Goal: Task Accomplishment & Management: Complete application form

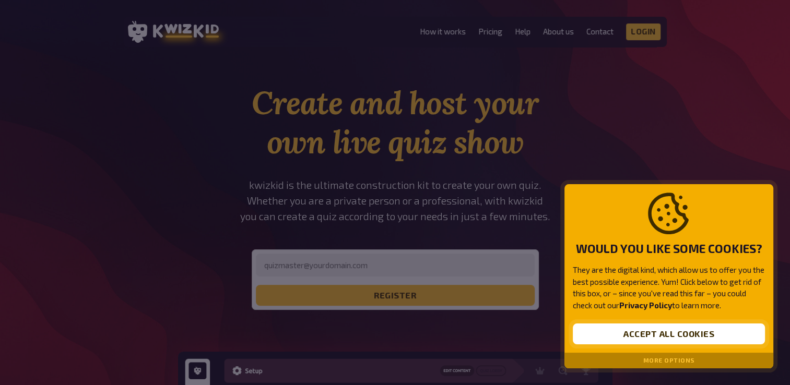
click at [661, 329] on button "Accept all cookies" at bounding box center [669, 334] width 192 height 21
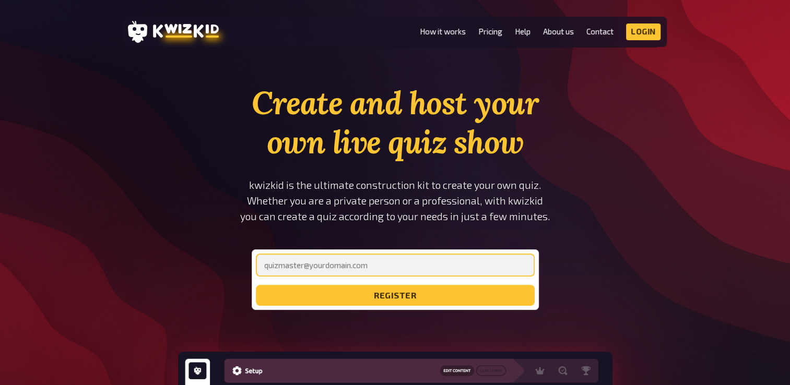
click at [328, 267] on input "email" at bounding box center [395, 265] width 279 height 23
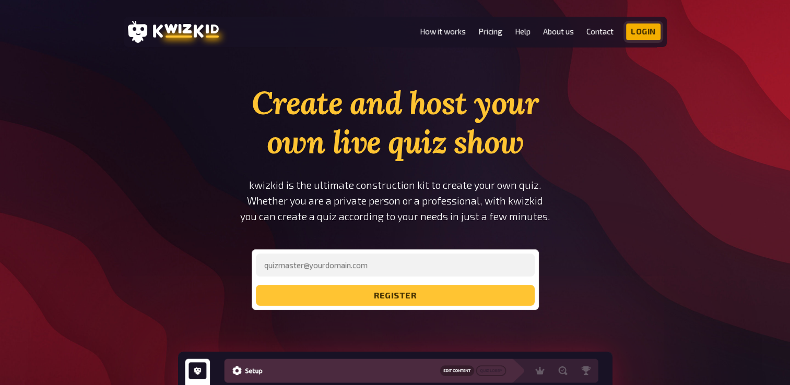
click at [634, 34] on link "Login" at bounding box center [643, 31] width 34 height 17
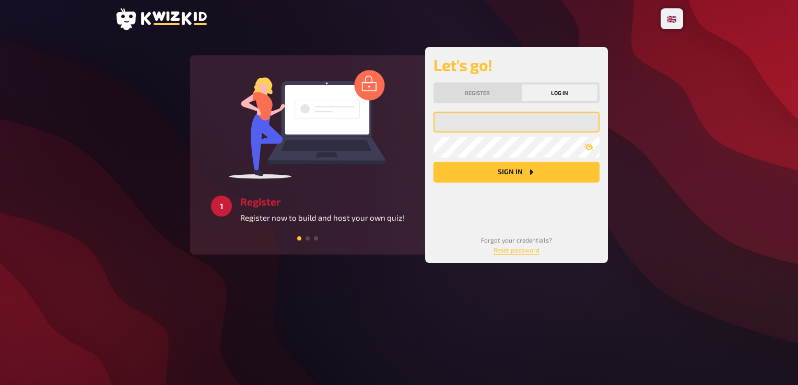
click at [496, 125] on input "email" at bounding box center [516, 122] width 166 height 21
